Goal: Information Seeking & Learning: Learn about a topic

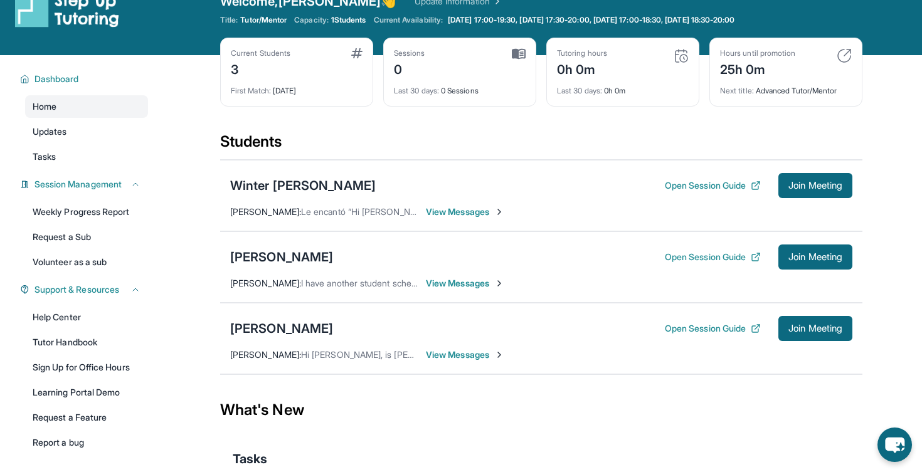
scroll to position [36, 0]
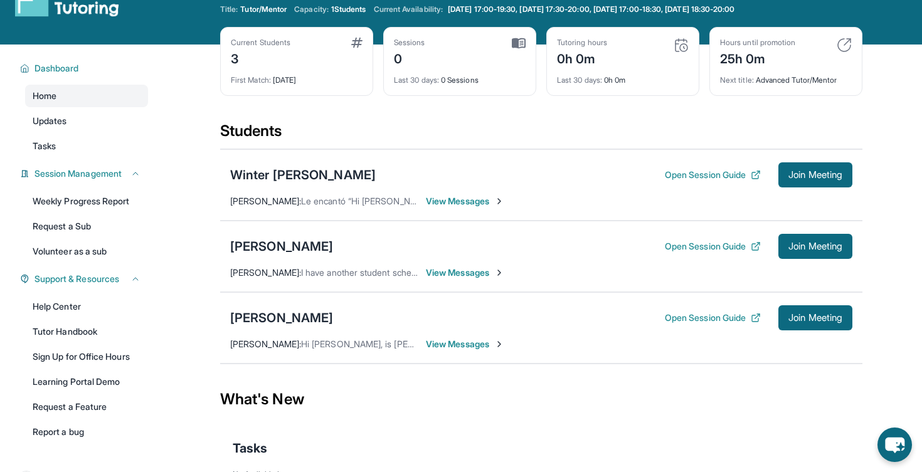
click at [480, 202] on span "View Messages" at bounding box center [465, 201] width 78 height 13
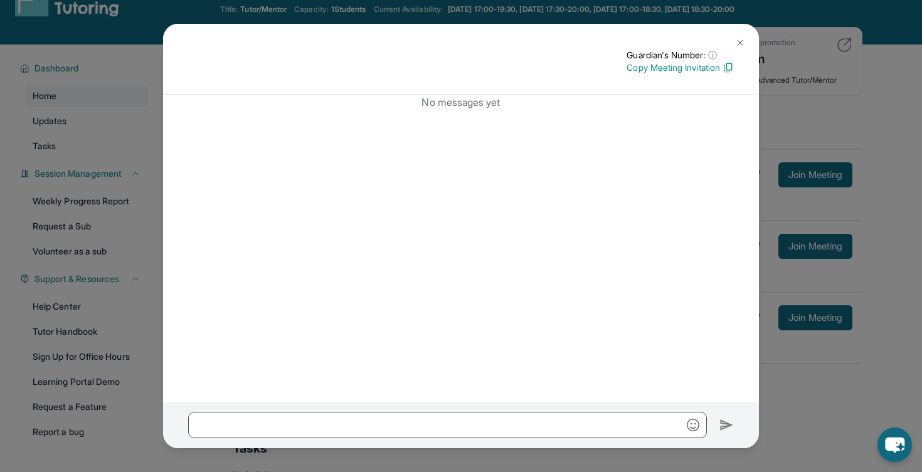
click at [739, 42] on img at bounding box center [740, 43] width 10 height 10
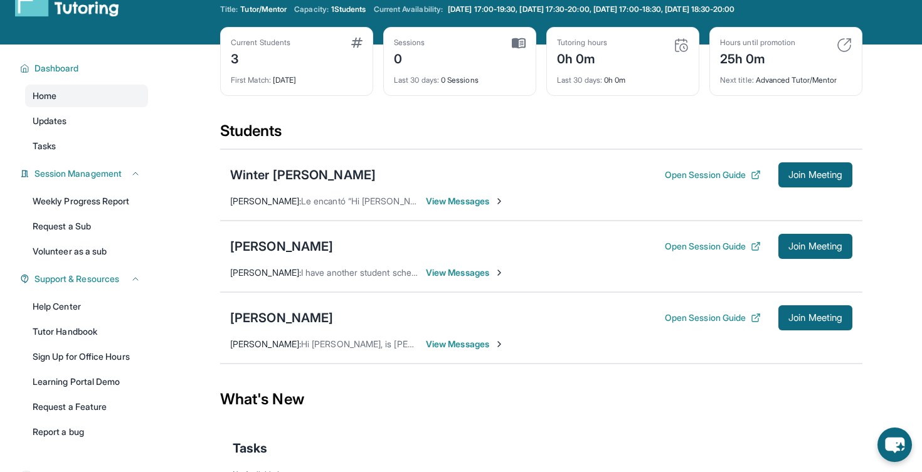
click at [373, 208] on div "[PERSON_NAME] Open Session Guide Join Meeting [PERSON_NAME] : Le encantó “Hi [P…" at bounding box center [541, 184] width 642 height 71
click at [474, 201] on span "View Messages" at bounding box center [465, 201] width 78 height 13
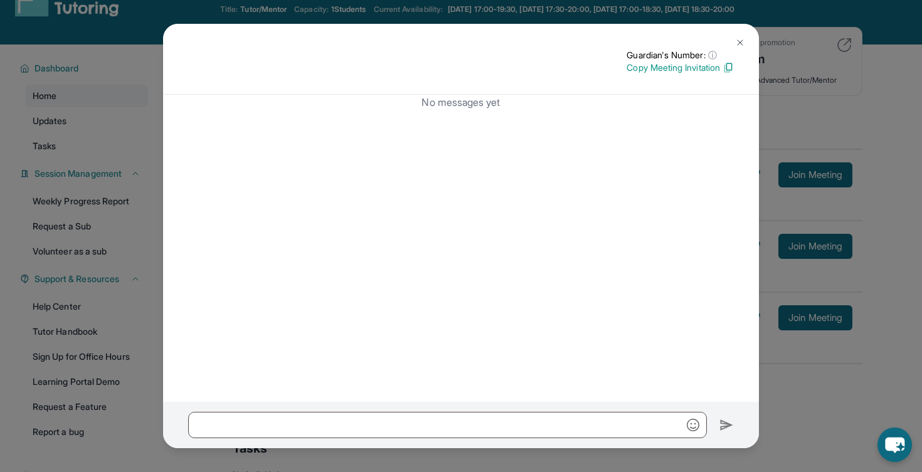
click at [744, 42] on img at bounding box center [740, 43] width 10 height 10
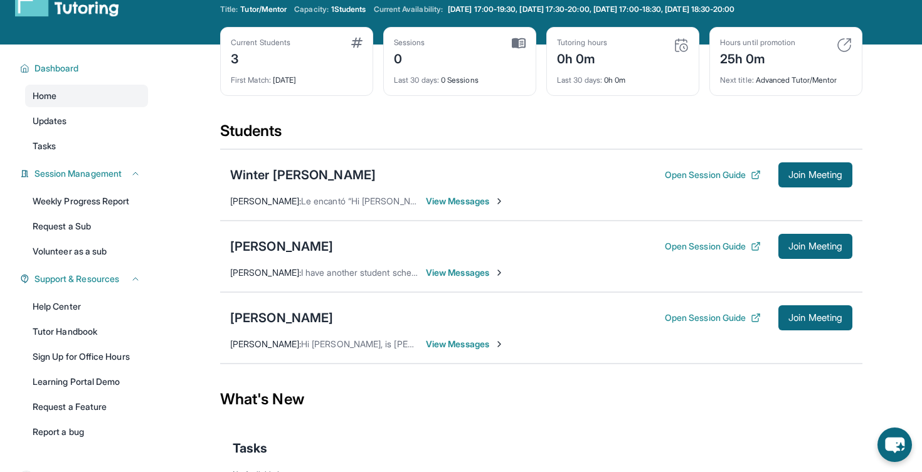
click at [462, 275] on span "View Messages" at bounding box center [465, 273] width 78 height 13
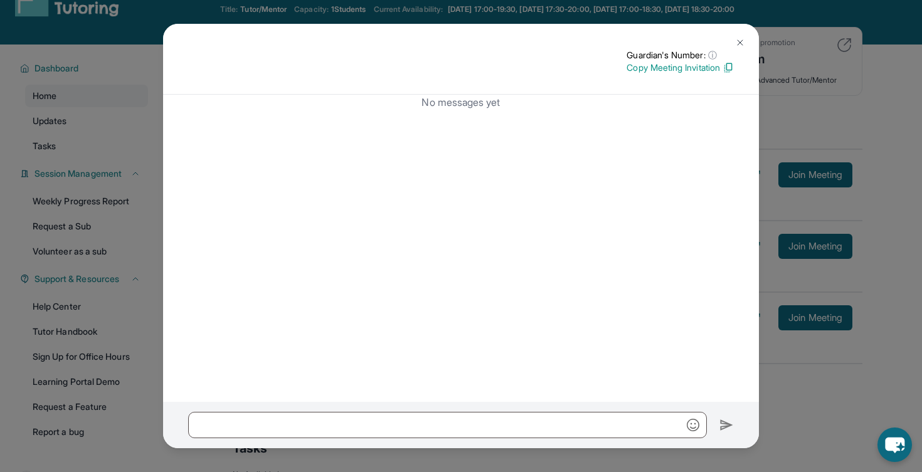
click at [743, 42] on img at bounding box center [740, 43] width 10 height 10
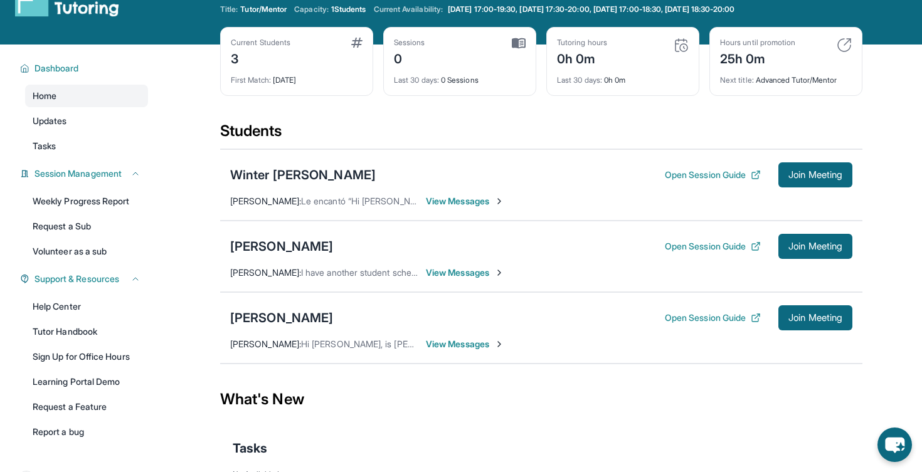
click at [475, 341] on span "View Messages" at bounding box center [465, 344] width 78 height 13
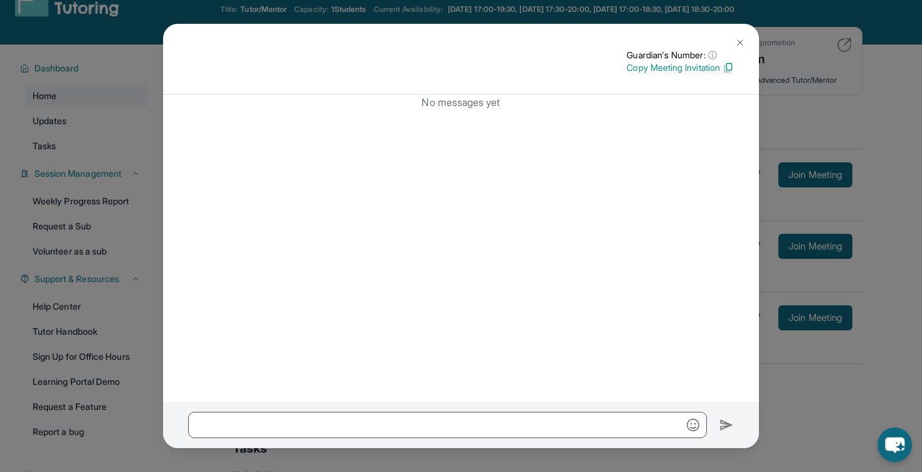
click at [743, 36] on button at bounding box center [740, 42] width 25 height 25
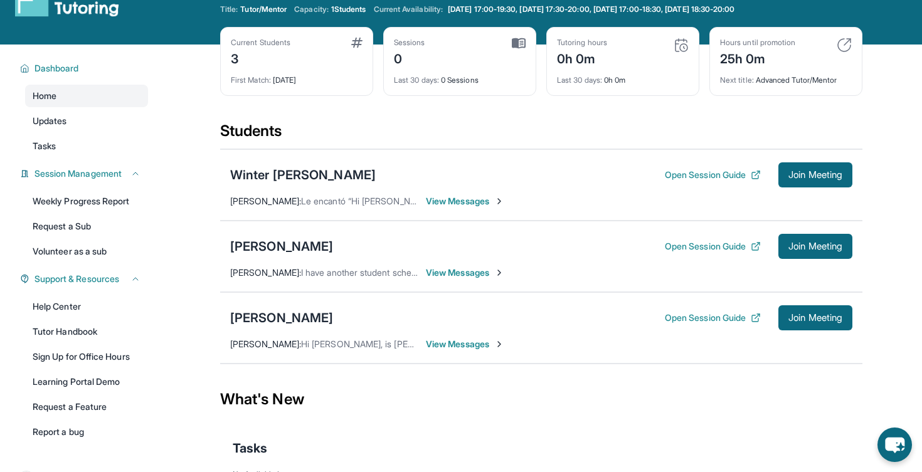
click at [488, 147] on div "Students" at bounding box center [541, 135] width 642 height 28
click at [396, 173] on div "Winter [PERSON_NAME] Open Session Guide Join Meeting" at bounding box center [541, 174] width 622 height 25
click at [408, 171] on div "Winter [PERSON_NAME] Open Session Guide Join Meeting" at bounding box center [541, 174] width 622 height 25
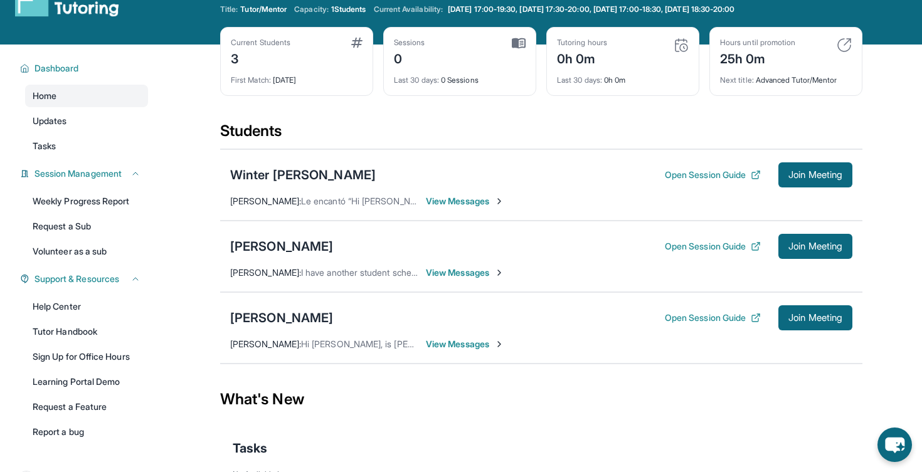
click at [408, 171] on div "Winter [PERSON_NAME] Open Session Guide Join Meeting" at bounding box center [541, 174] width 622 height 25
click at [414, 173] on div "Winter [PERSON_NAME] Open Session Guide Join Meeting" at bounding box center [541, 174] width 622 height 25
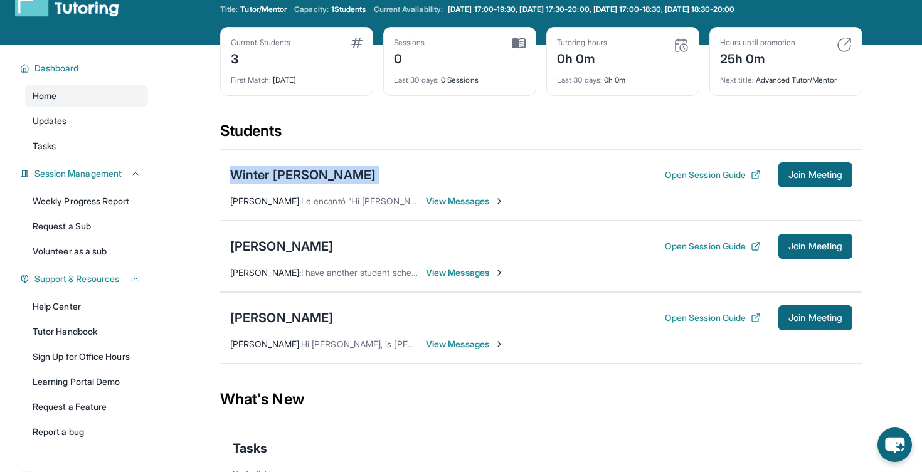
click at [421, 173] on div "Winter [PERSON_NAME] Open Session Guide Join Meeting" at bounding box center [541, 174] width 622 height 25
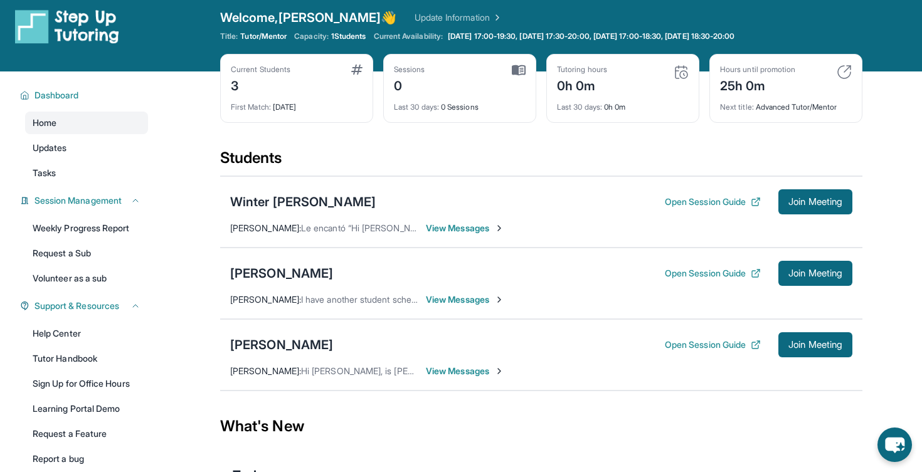
scroll to position [0, 0]
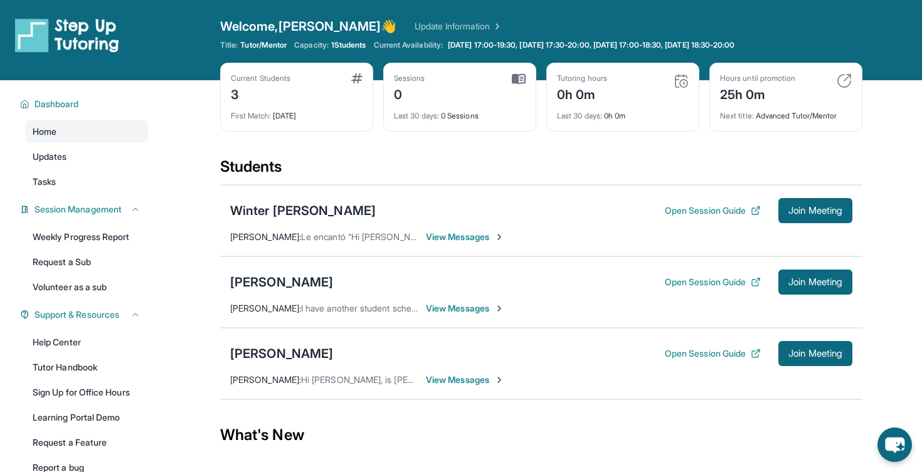
click at [435, 36] on div "Welcome, [PERSON_NAME] 👋 Update Information Title: Tutor/Mentor Capacity: 1 Stu…" at bounding box center [541, 40] width 642 height 45
click at [434, 55] on div "Welcome, [PERSON_NAME] 👋 Update Information Title: Tutor/Mentor Capacity: 1 Stu…" at bounding box center [541, 40] width 642 height 45
click at [434, 50] on div "Welcome, [PERSON_NAME] 👋 Update Information Title: Tutor/Mentor Capacity: 1 Stu…" at bounding box center [541, 40] width 642 height 45
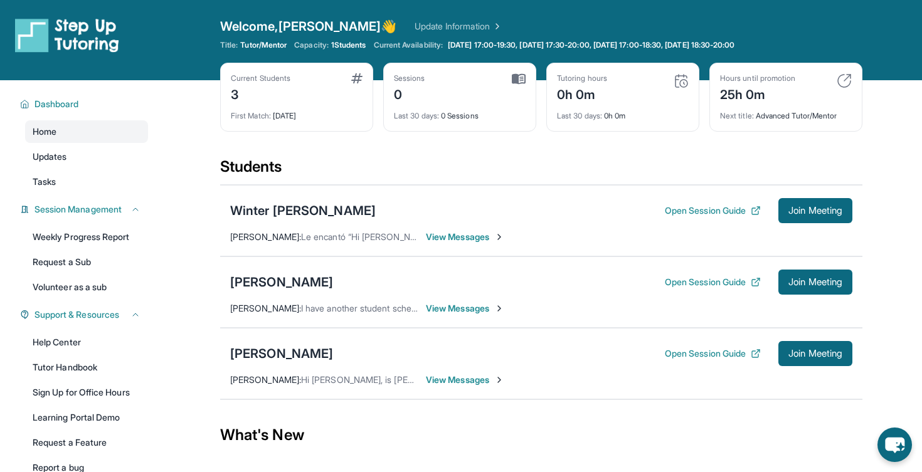
click at [432, 43] on span "Current Availability:" at bounding box center [408, 45] width 69 height 10
click at [427, 44] on span "Current Availability:" at bounding box center [408, 45] width 69 height 10
drag, startPoint x: 220, startPoint y: 25, endPoint x: 823, endPoint y: 47, distance: 603.7
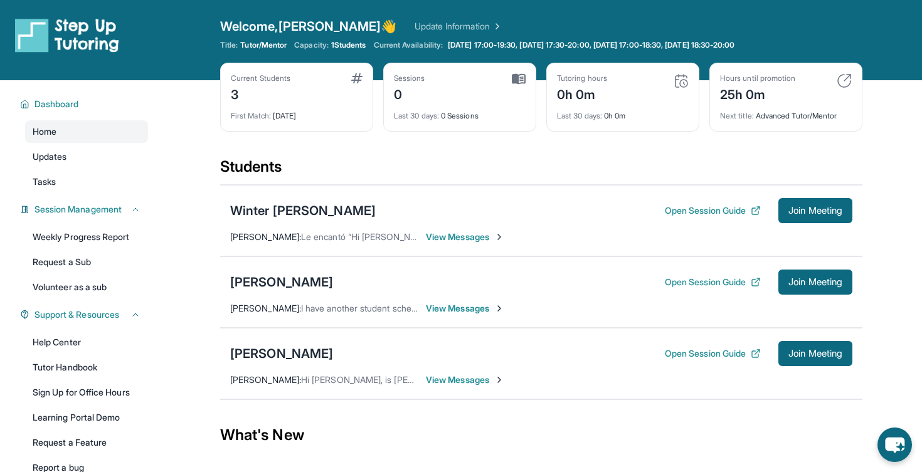
click at [823, 48] on div "Welcome, [PERSON_NAME] 👋 Update Information Title: Tutor/Mentor Capacity: 1 Stu…" at bounding box center [541, 40] width 642 height 45
click at [823, 47] on div "Title: Tutor/Mentor Capacity: 1 Students Current Availability: [DATE] 17:00-19:…" at bounding box center [541, 45] width 642 height 10
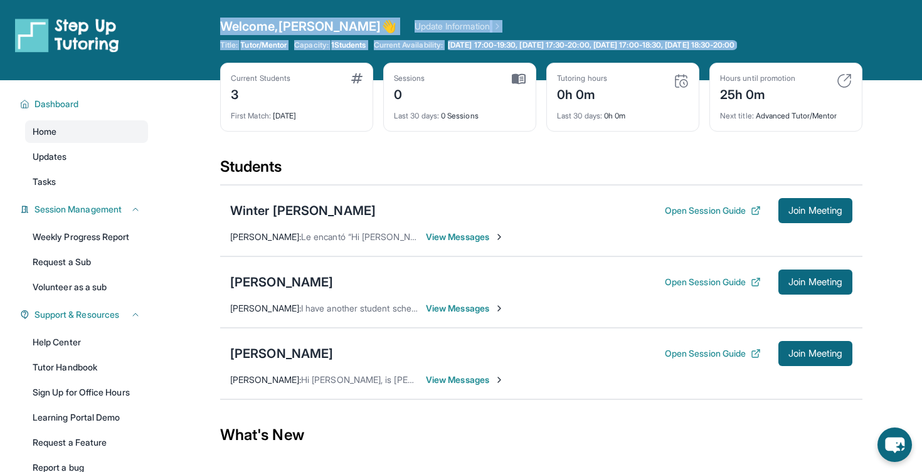
drag, startPoint x: 823, startPoint y: 47, endPoint x: 209, endPoint y: 26, distance: 613.7
click at [209, 26] on div "Open sidebar Welcome, [PERSON_NAME] 👋 Update Information Title: Tutor/Mentor Ca…" at bounding box center [461, 40] width 922 height 80
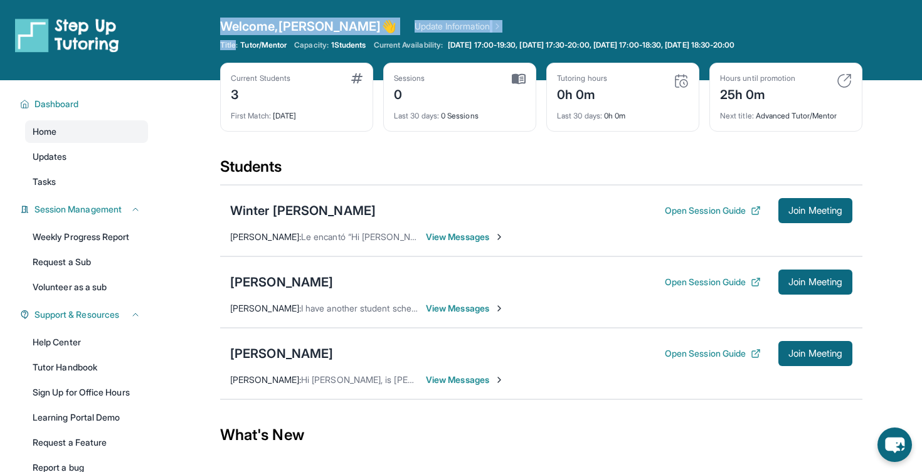
drag, startPoint x: 209, startPoint y: 26, endPoint x: 811, endPoint y: 33, distance: 601.5
click at [811, 33] on div "Open sidebar Welcome, [PERSON_NAME] 👋 Update Information Title: Tutor/Mentor Ca…" at bounding box center [461, 40] width 922 height 80
drag, startPoint x: 810, startPoint y: 43, endPoint x: 228, endPoint y: 26, distance: 582.3
click at [227, 26] on div "Welcome, [PERSON_NAME] 👋 Update Information Title: Tutor/Mentor Capacity: 1 Stu…" at bounding box center [541, 40] width 642 height 45
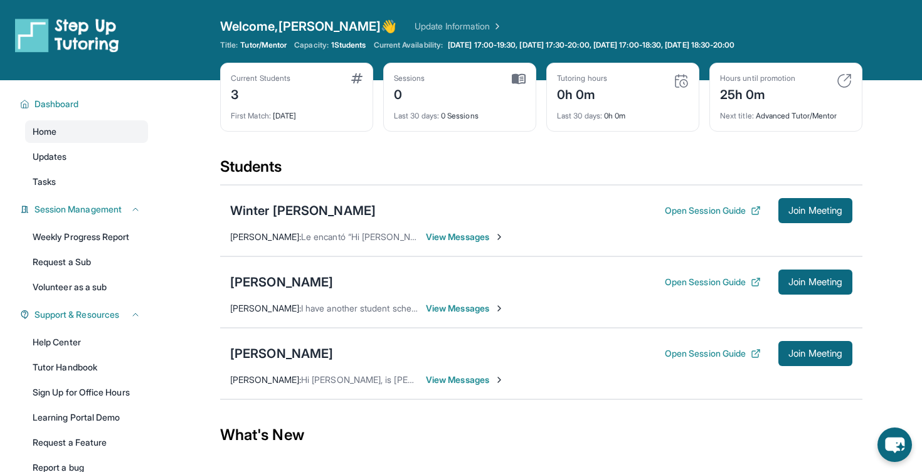
click at [223, 24] on span "Welcome, [PERSON_NAME] 👋" at bounding box center [308, 27] width 177 height 18
drag, startPoint x: 219, startPoint y: 24, endPoint x: 806, endPoint y: 47, distance: 587.5
click at [806, 47] on div "Open sidebar Welcome, [PERSON_NAME] 👋 Update Information Title: Tutor/Mentor Ca…" at bounding box center [461, 40] width 922 height 80
click at [806, 47] on div "Title: Tutor/Mentor Capacity: 1 Students Current Availability: [DATE] 17:00-19:…" at bounding box center [541, 45] width 642 height 10
click at [519, 158] on div "Students" at bounding box center [541, 171] width 642 height 28
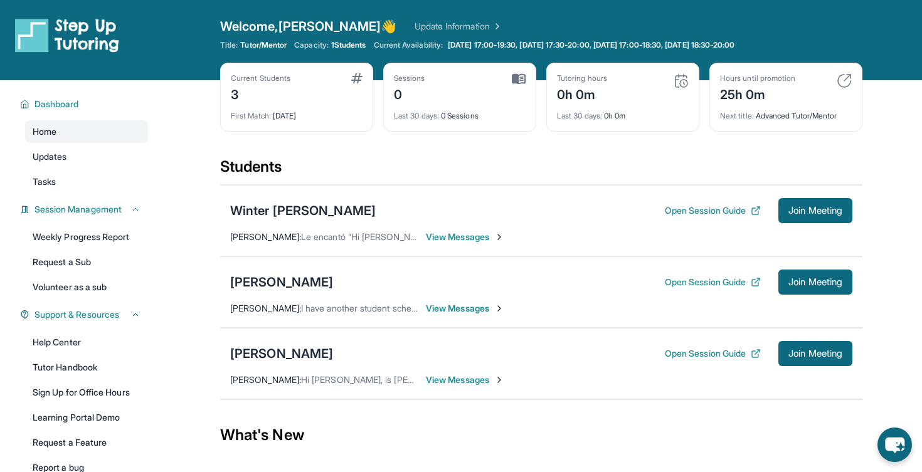
scroll to position [47, 0]
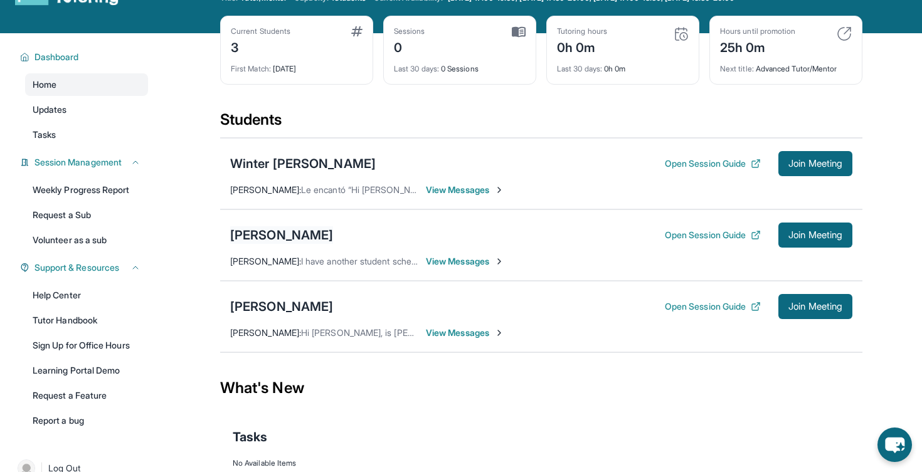
click at [283, 233] on div "[PERSON_NAME]" at bounding box center [281, 235] width 103 height 18
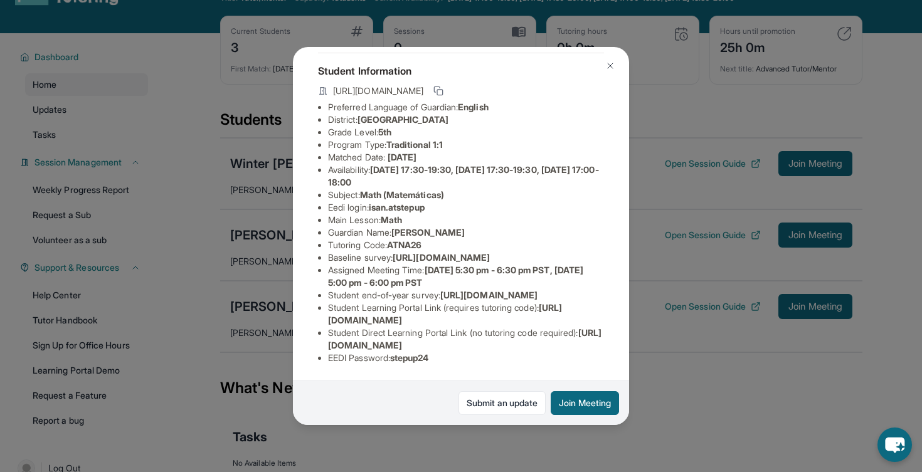
scroll to position [0, 0]
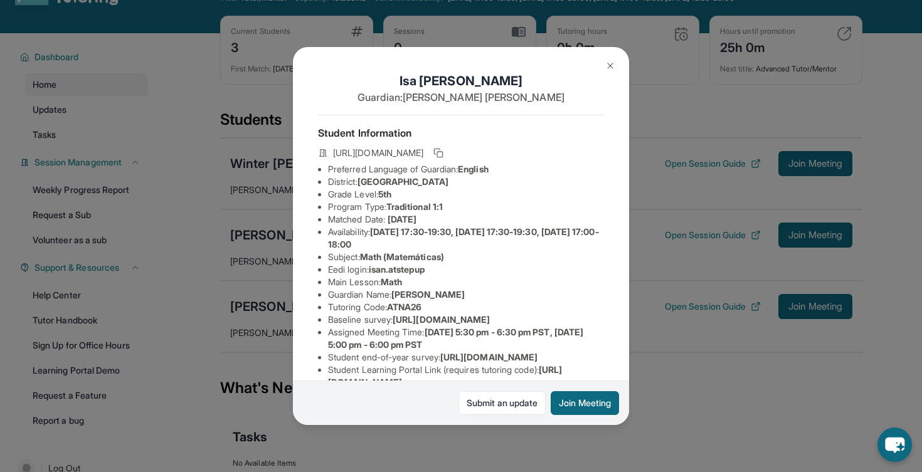
click at [670, 392] on div "[PERSON_NAME] Guardian: [PERSON_NAME] Student Information [URL][DOMAIN_NAME] Pr…" at bounding box center [461, 236] width 922 height 472
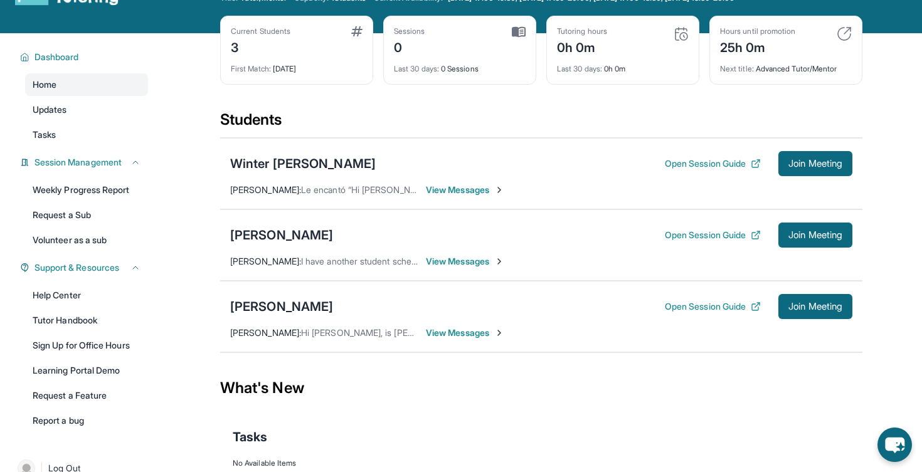
click at [470, 194] on span "View Messages" at bounding box center [465, 190] width 78 height 13
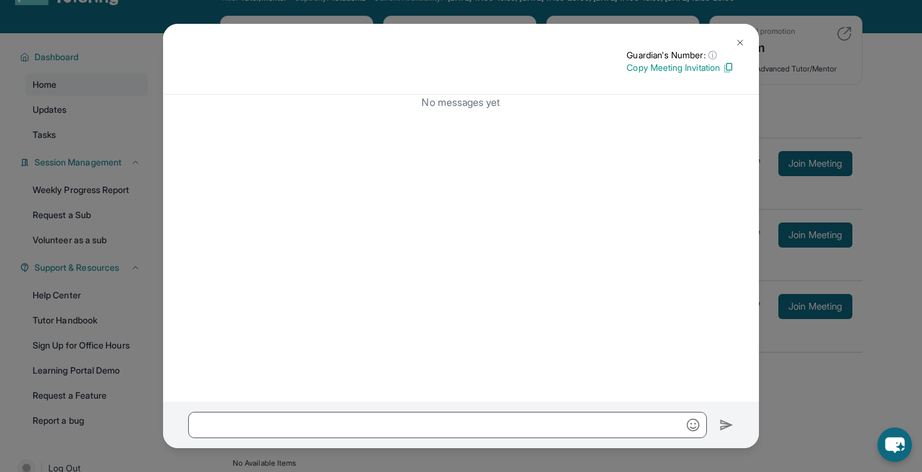
click at [746, 43] on button at bounding box center [740, 42] width 25 height 25
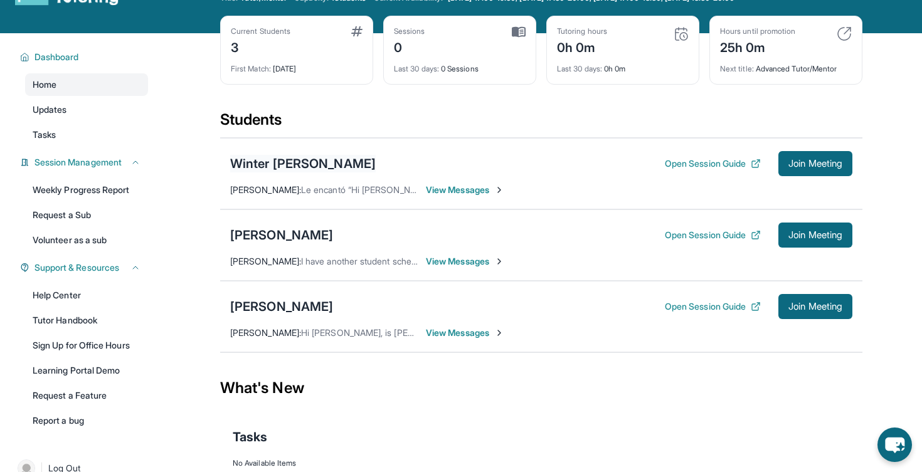
click at [334, 166] on div "Winter [PERSON_NAME]" at bounding box center [303, 164] width 146 height 18
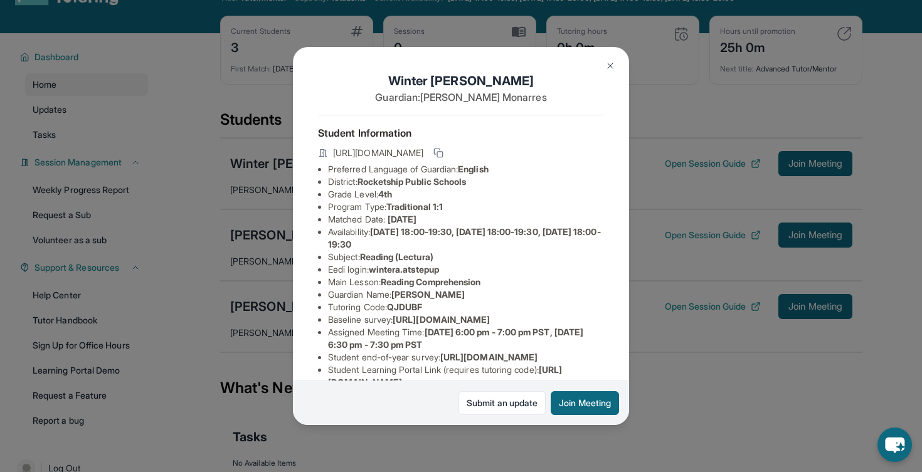
click at [389, 195] on span "4th" at bounding box center [385, 194] width 14 height 11
click at [397, 180] on span "Rocketship Public Schools" at bounding box center [411, 181] width 109 height 11
drag, startPoint x: 363, startPoint y: 181, endPoint x: 482, endPoint y: 181, distance: 119.8
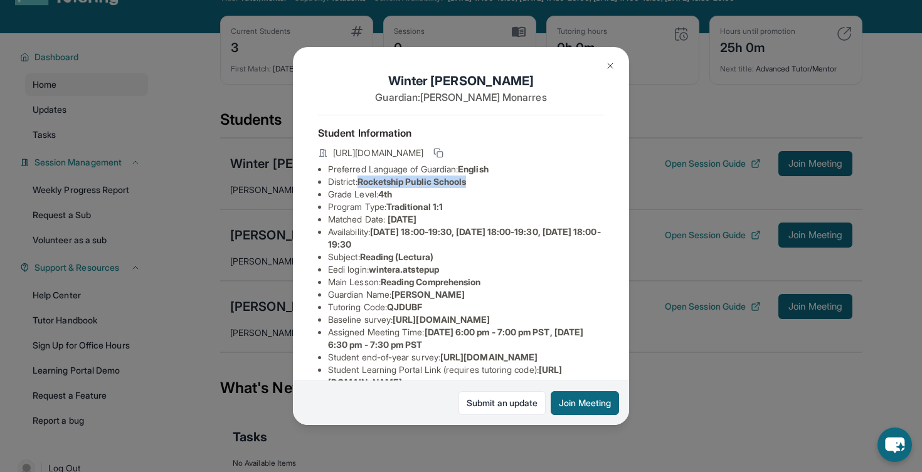
click at [482, 181] on li "District: Rocketship Public Schools" at bounding box center [466, 182] width 276 height 13
copy span "Rocketship Public Schools"
click at [614, 62] on img at bounding box center [610, 66] width 10 height 10
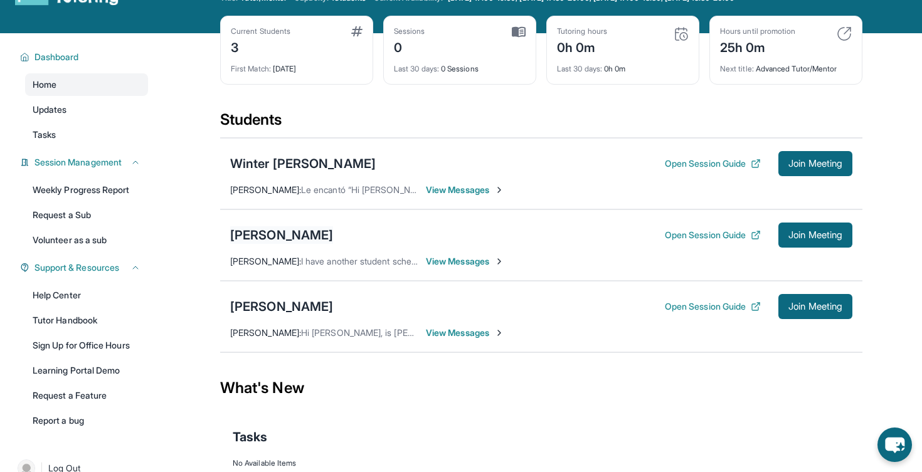
click at [277, 236] on div "[PERSON_NAME]" at bounding box center [281, 235] width 103 height 18
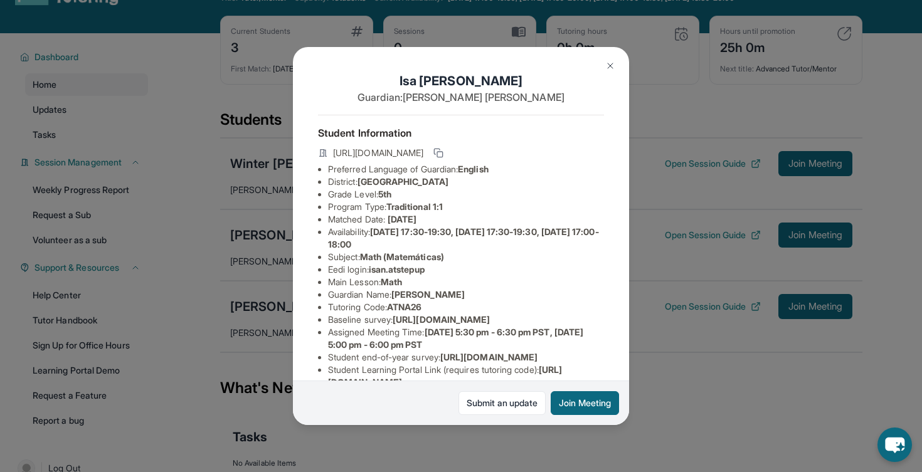
click at [435, 178] on span "[GEOGRAPHIC_DATA]" at bounding box center [402, 181] width 91 height 11
click at [448, 181] on span "[GEOGRAPHIC_DATA]" at bounding box center [402, 181] width 91 height 11
click at [606, 71] on button at bounding box center [610, 65] width 25 height 25
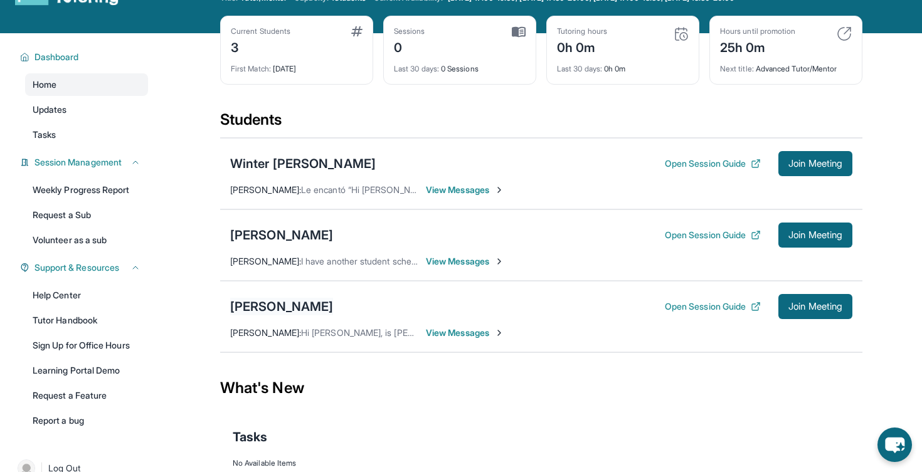
click at [322, 312] on div "[PERSON_NAME]" at bounding box center [281, 307] width 103 height 18
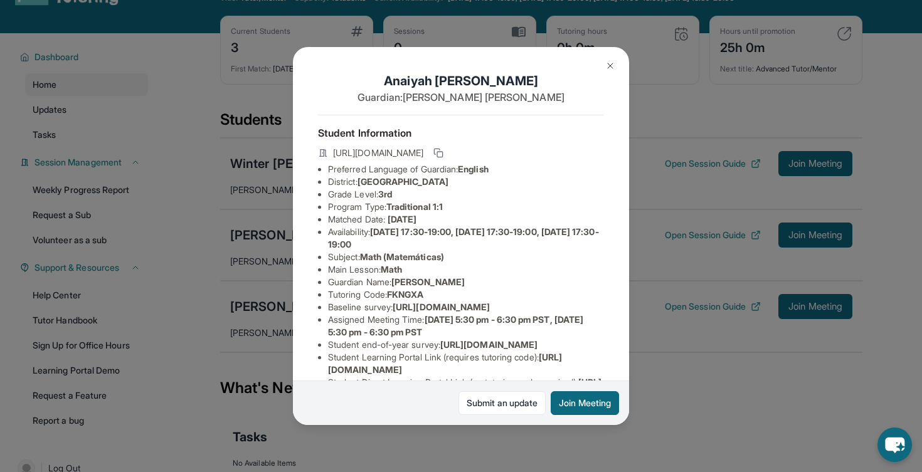
click at [615, 68] on button at bounding box center [610, 65] width 25 height 25
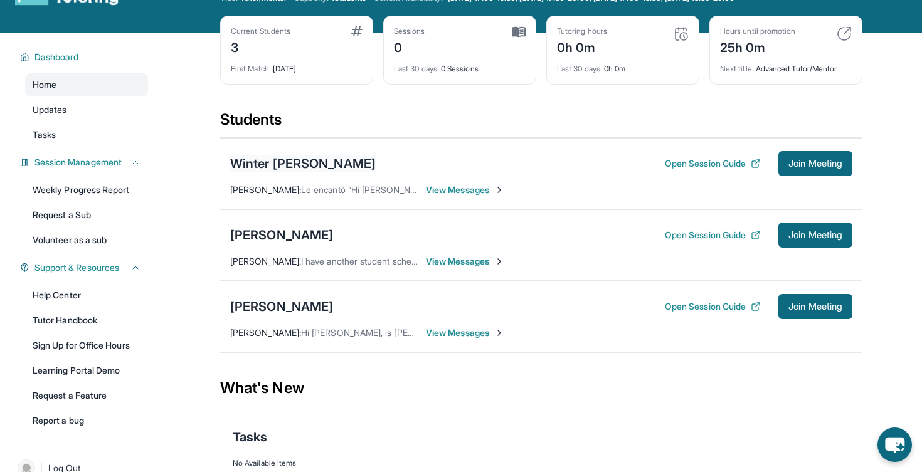
click at [344, 162] on div "Winter [PERSON_NAME]" at bounding box center [303, 164] width 146 height 18
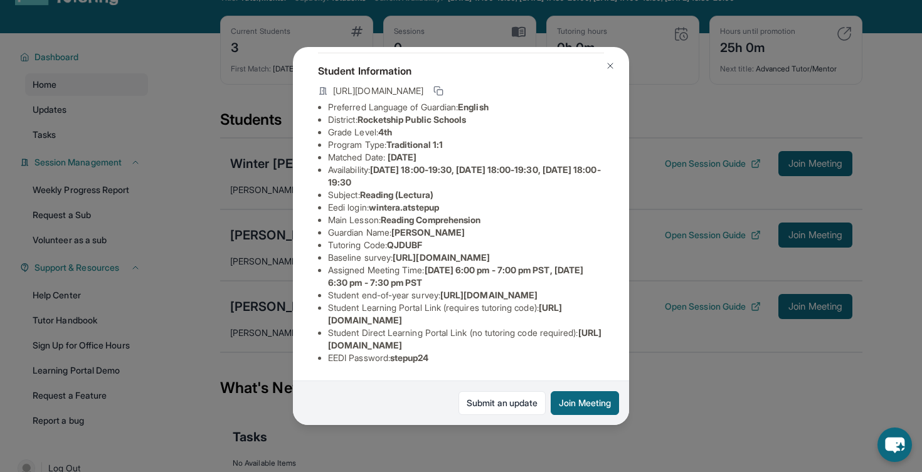
scroll to position [106, 0]
click at [449, 214] on span "Reading Comprehension" at bounding box center [431, 219] width 100 height 11
click at [475, 214] on span "Reading Comprehension" at bounding box center [431, 219] width 100 height 11
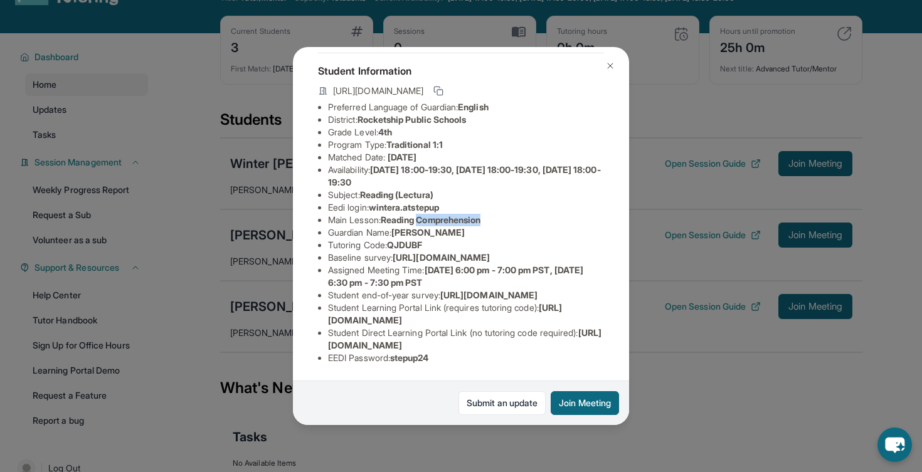
click at [475, 214] on span "Reading Comprehension" at bounding box center [431, 219] width 100 height 11
click at [496, 214] on li "Main Lesson : Reading Comprehension" at bounding box center [466, 220] width 276 height 13
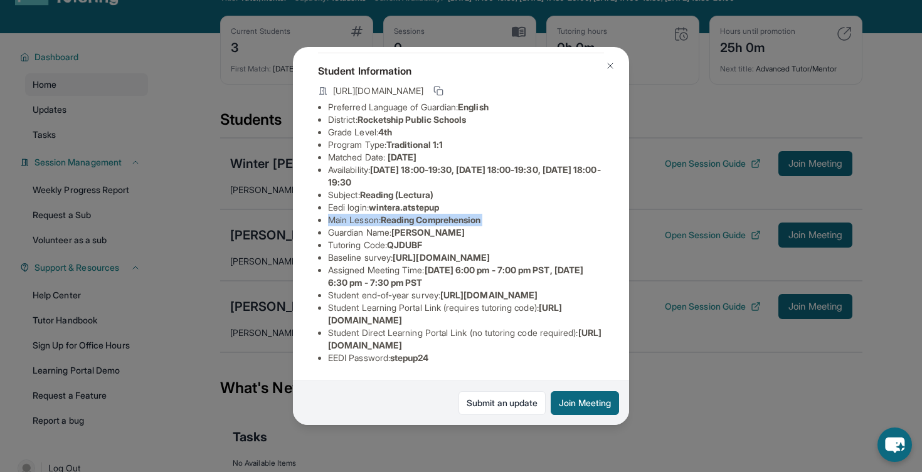
click at [496, 214] on li "Main Lesson : Reading Comprehension" at bounding box center [466, 220] width 276 height 13
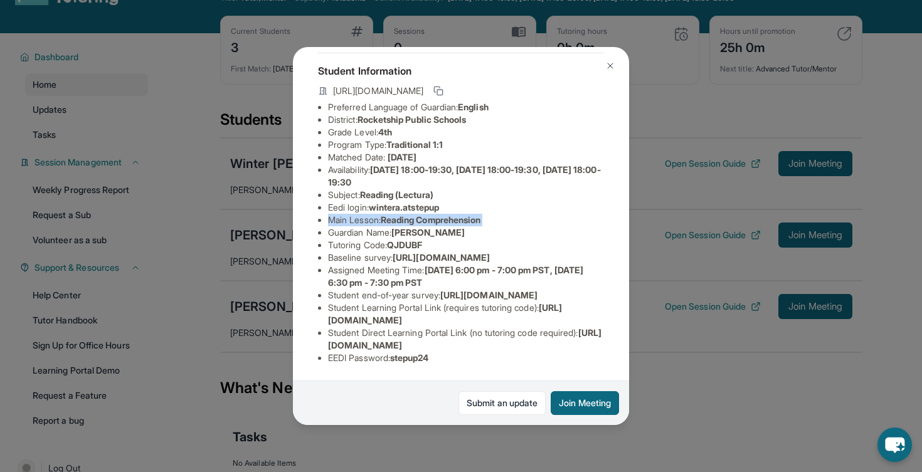
click at [496, 214] on li "Main Lesson : Reading Comprehension" at bounding box center [466, 220] width 276 height 13
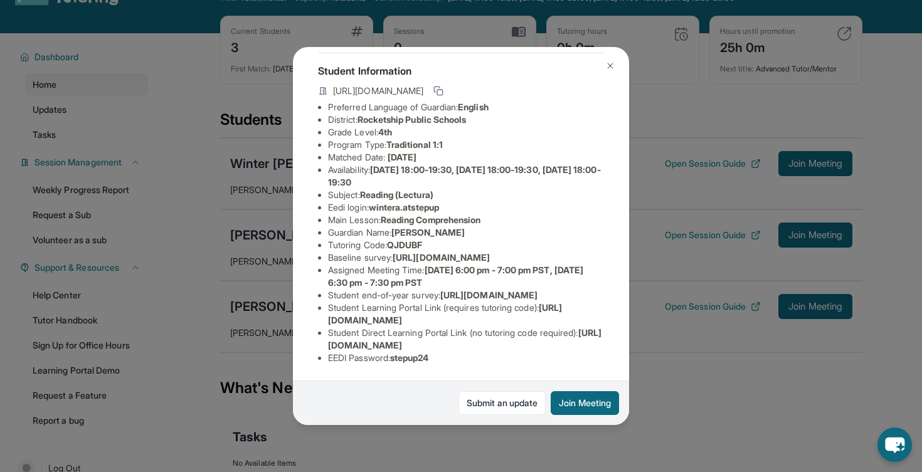
click at [496, 214] on li "Main Lesson : Reading Comprehension" at bounding box center [466, 220] width 276 height 13
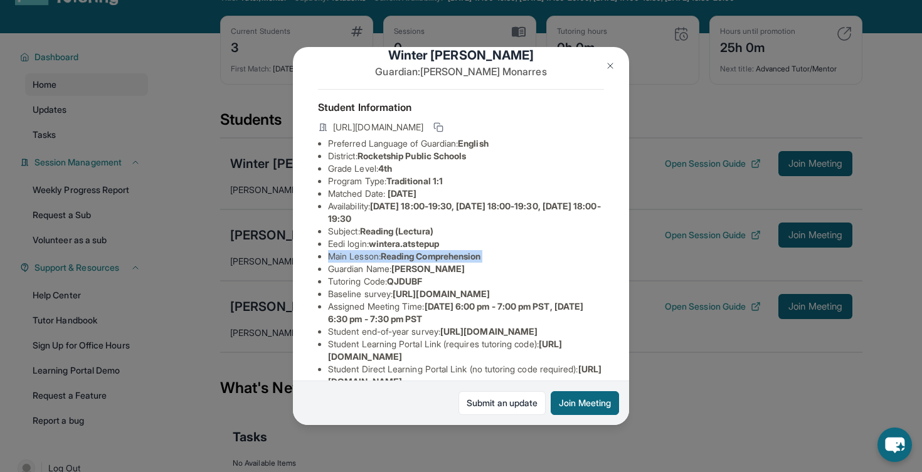
scroll to position [0, 0]
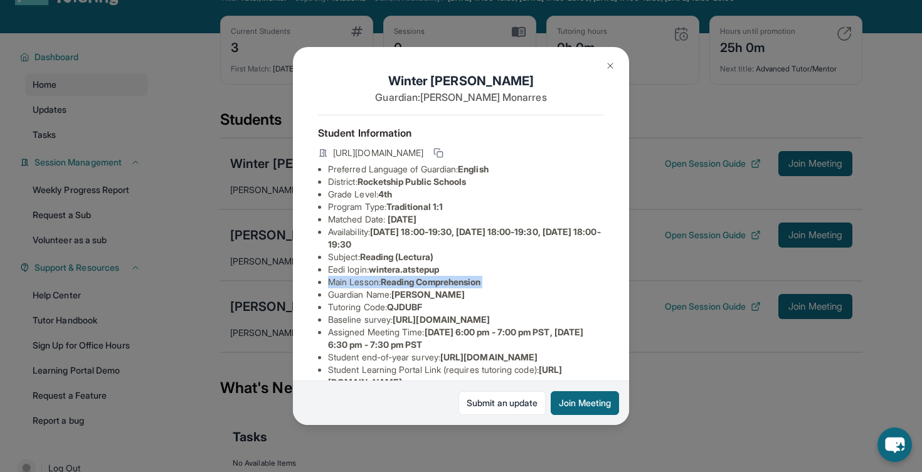
click at [612, 63] on img at bounding box center [610, 66] width 10 height 10
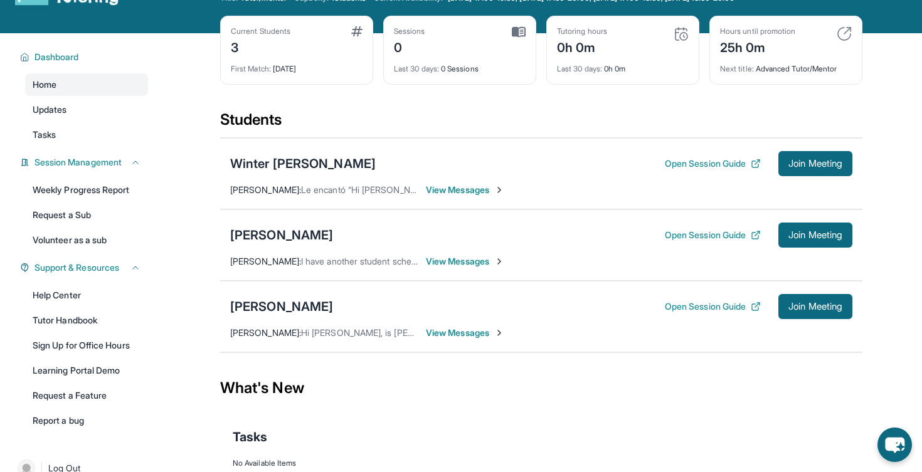
click at [457, 112] on div "Students" at bounding box center [541, 124] width 642 height 28
click at [477, 126] on div "Students" at bounding box center [541, 124] width 642 height 28
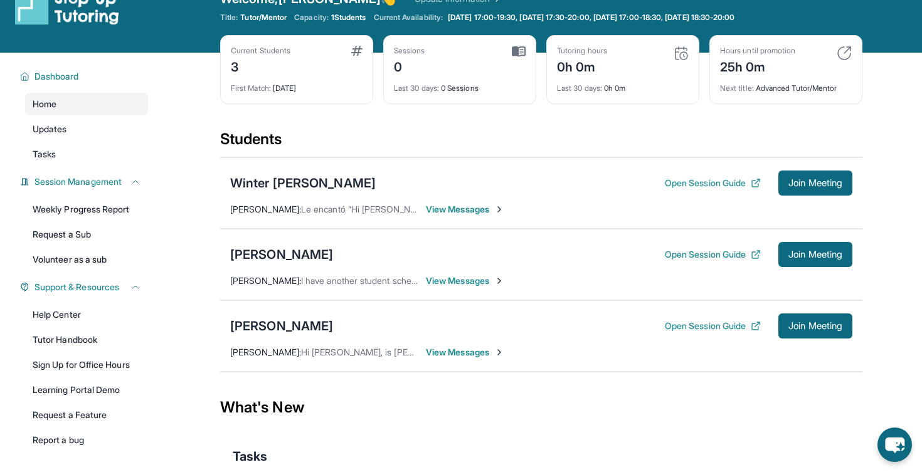
scroll to position [13, 0]
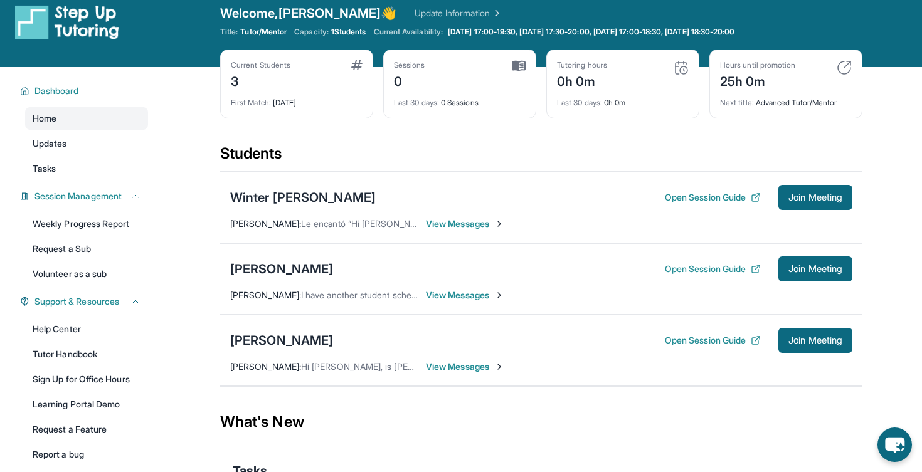
click at [539, 85] on div "Current Students 3 First Match : [DATE] Sessions 0 Last 30 days : 0 Sessions Tu…" at bounding box center [541, 97] width 642 height 94
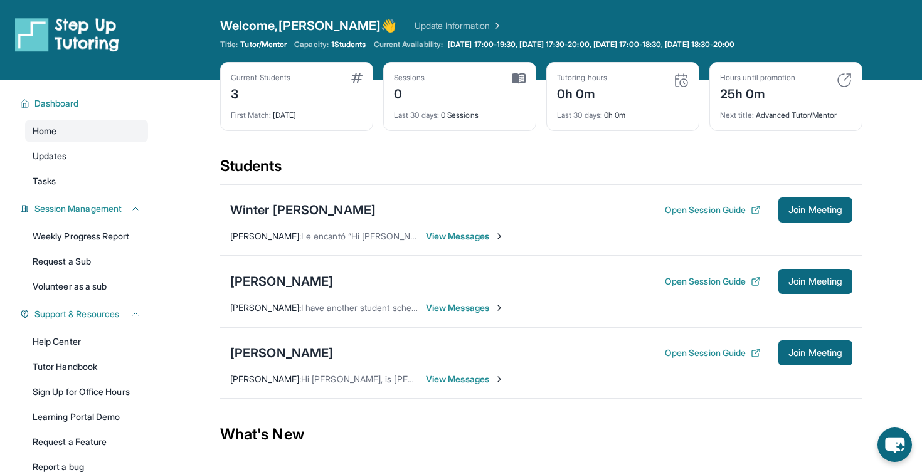
scroll to position [0, 0]
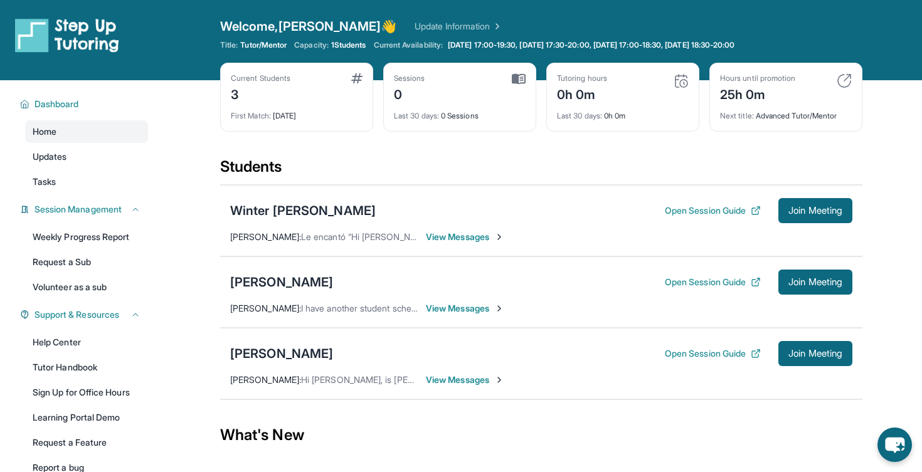
click at [539, 85] on div "Current Students 3 First Match : [DATE] Sessions 0 Last 30 days : 0 Sessions Tu…" at bounding box center [541, 110] width 642 height 94
click at [565, 164] on div "Students" at bounding box center [541, 171] width 642 height 28
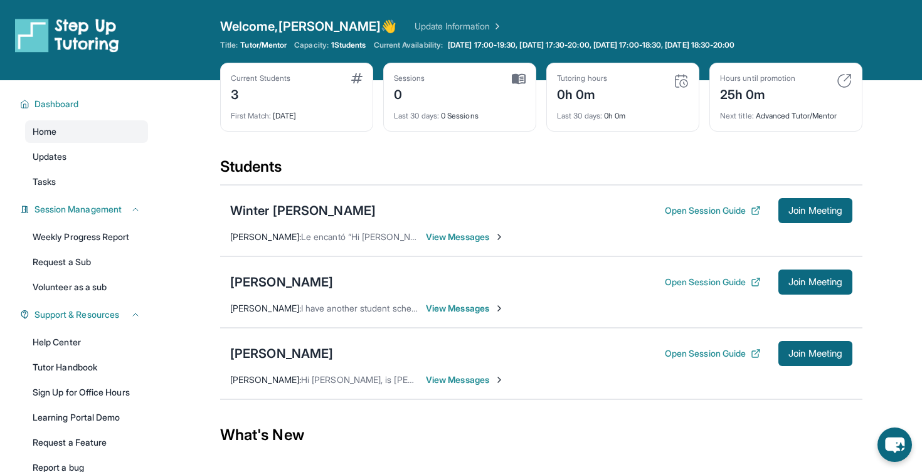
click at [565, 164] on div "Students" at bounding box center [541, 171] width 642 height 28
click at [517, 159] on div "Students" at bounding box center [541, 171] width 642 height 28
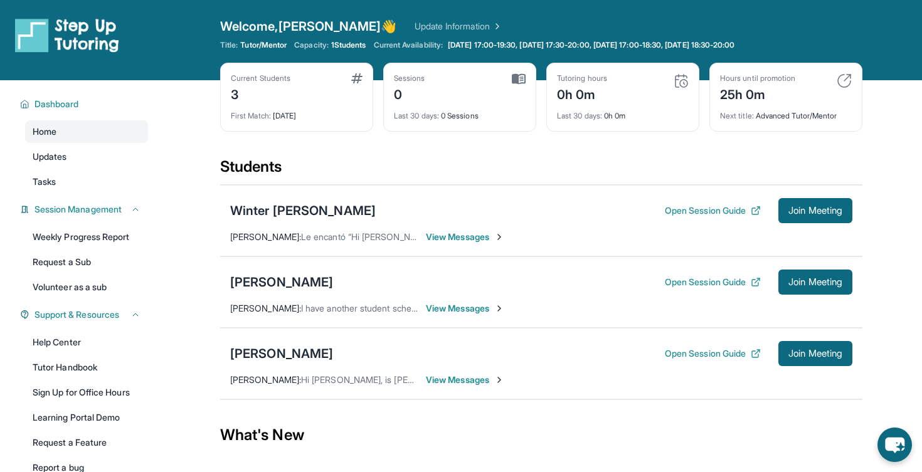
click at [432, 173] on div "Students" at bounding box center [541, 171] width 642 height 28
click at [450, 172] on div "Students" at bounding box center [541, 171] width 642 height 28
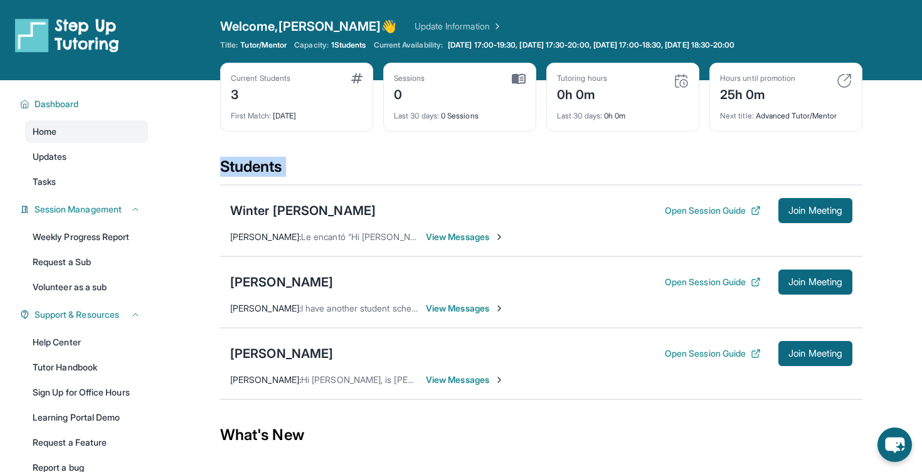
click at [450, 172] on div "Students" at bounding box center [541, 171] width 642 height 28
click at [460, 172] on div "Students" at bounding box center [541, 171] width 642 height 28
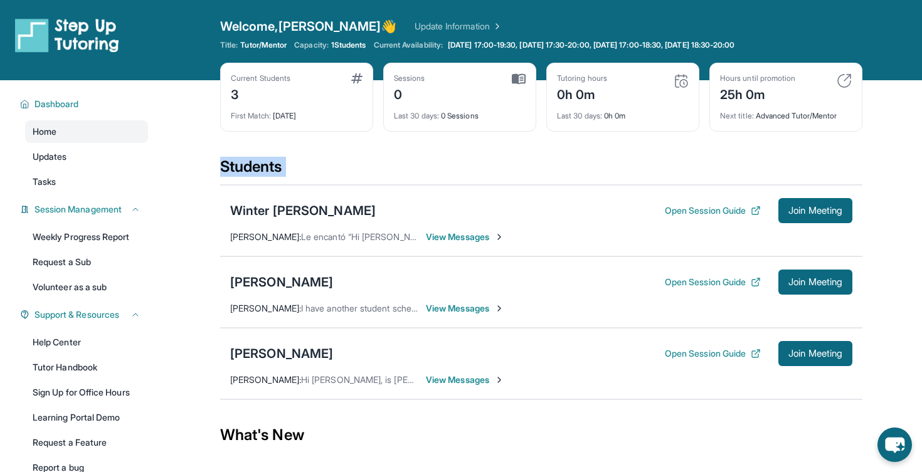
click at [460, 172] on div "Students" at bounding box center [541, 171] width 642 height 28
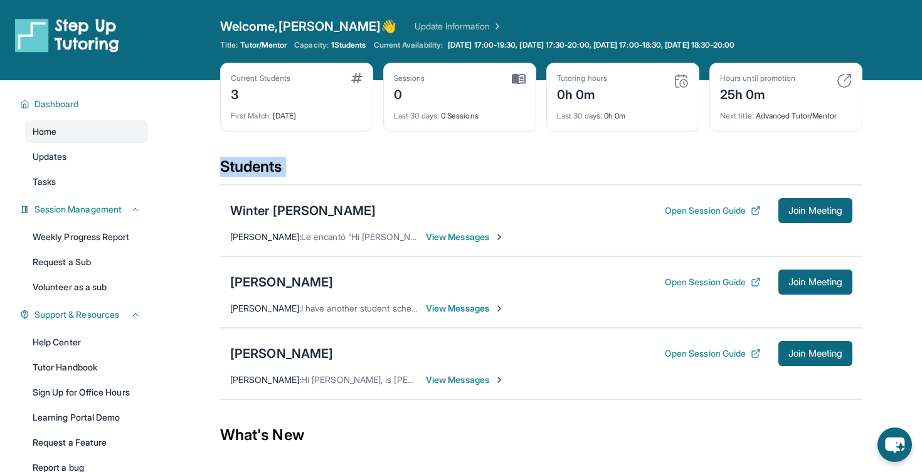
click at [460, 172] on div "Students" at bounding box center [541, 171] width 642 height 28
click at [462, 169] on div "Students" at bounding box center [541, 171] width 642 height 28
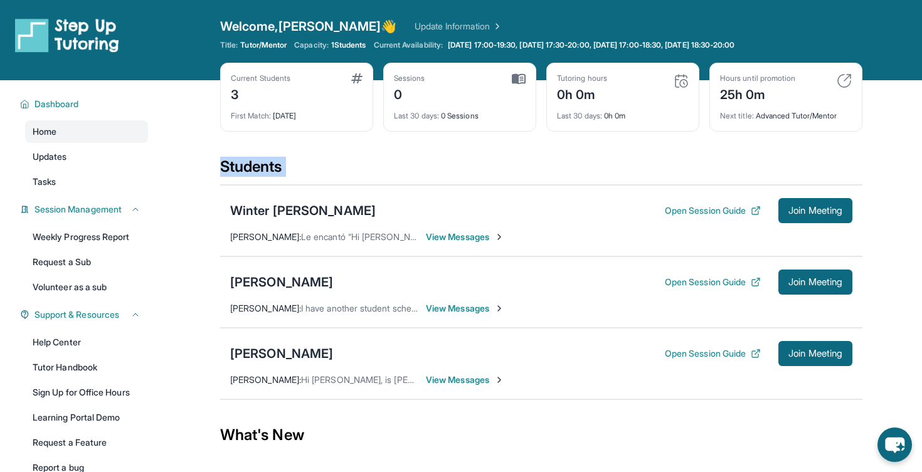
click at [462, 169] on div "Students" at bounding box center [541, 171] width 642 height 28
click at [483, 170] on div "Students" at bounding box center [541, 171] width 642 height 28
click at [531, 47] on span "[DATE] 17:00-19:30, [DATE] 17:30-20:00, [DATE] 17:00-18:30, [DATE] 18:30-20:00" at bounding box center [591, 45] width 287 height 10
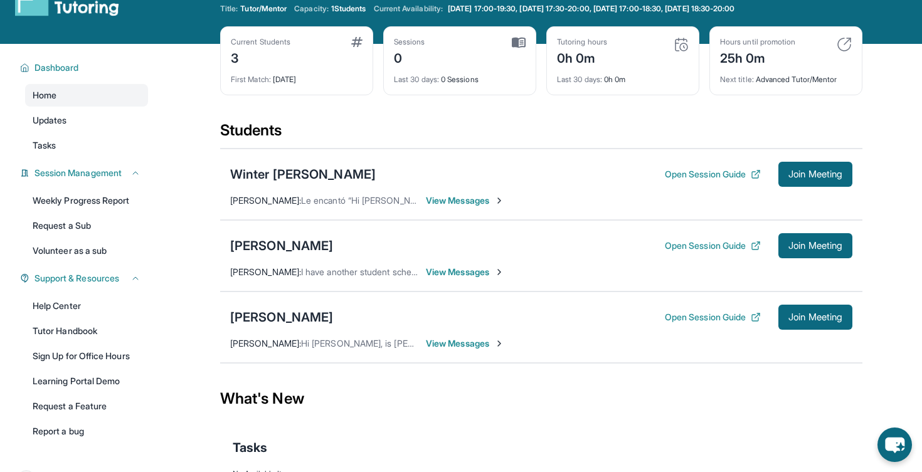
scroll to position [33, 0]
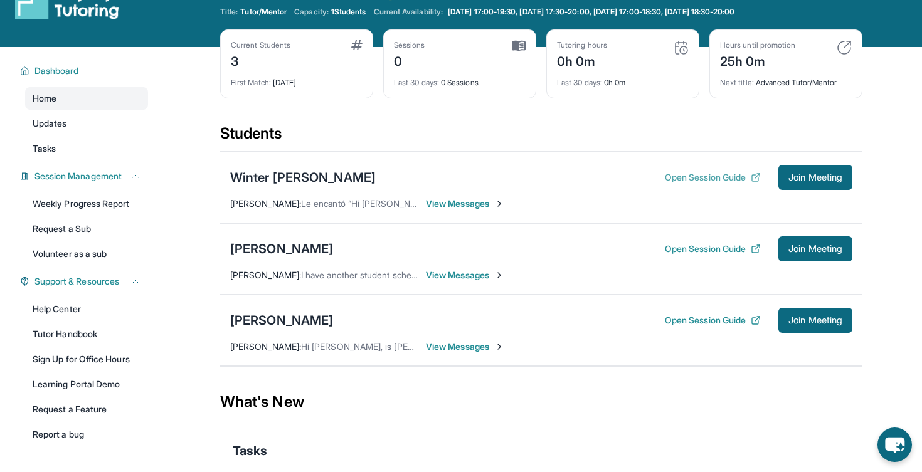
click at [678, 182] on button "Open Session Guide" at bounding box center [713, 177] width 96 height 13
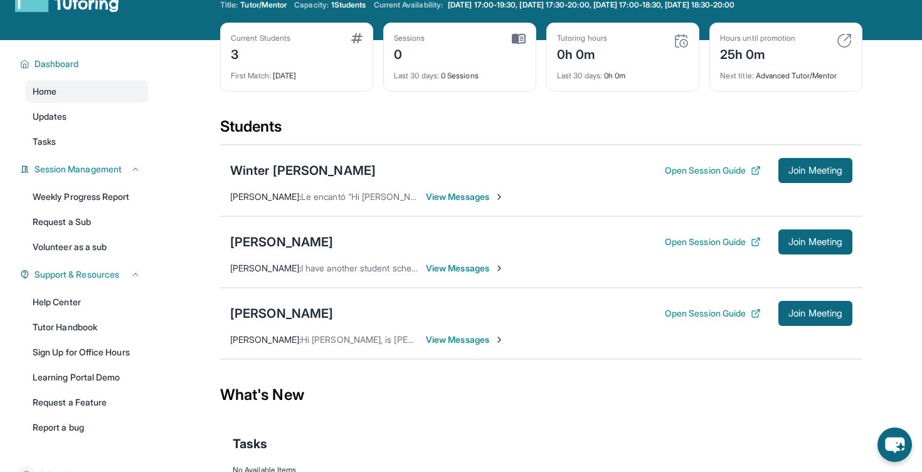
scroll to position [0, 0]
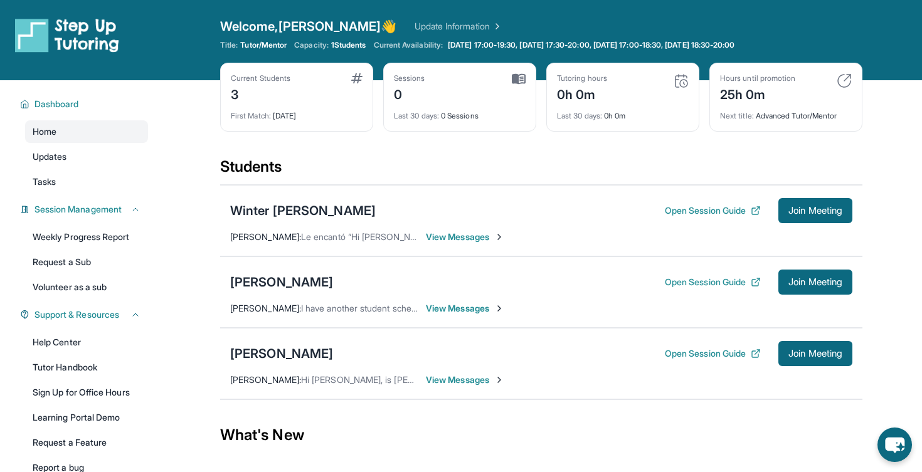
click at [682, 278] on button "Open Session Guide" at bounding box center [713, 282] width 96 height 13
